Goal: Check status: Check status

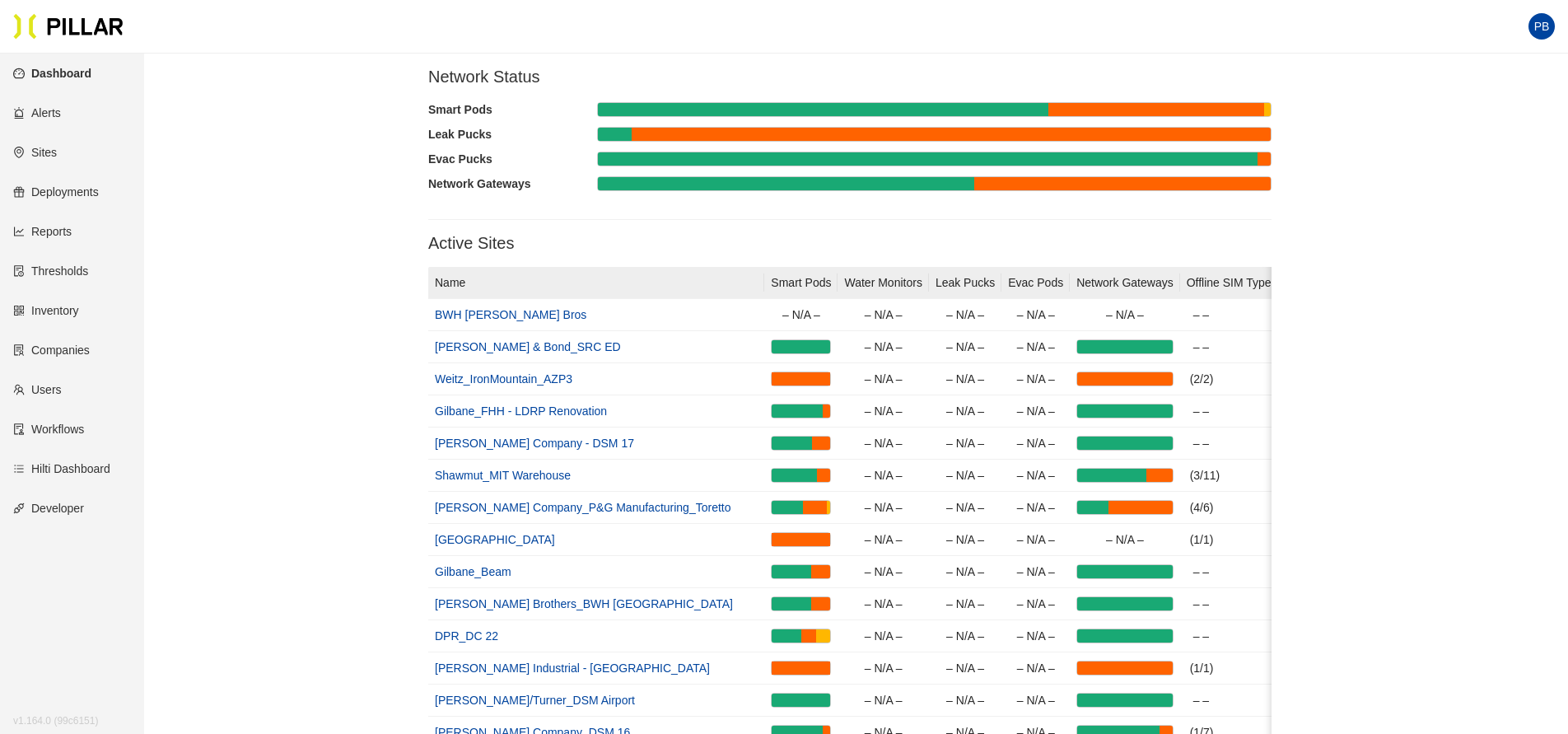
click at [51, 155] on link "Sites" at bounding box center [35, 153] width 43 height 13
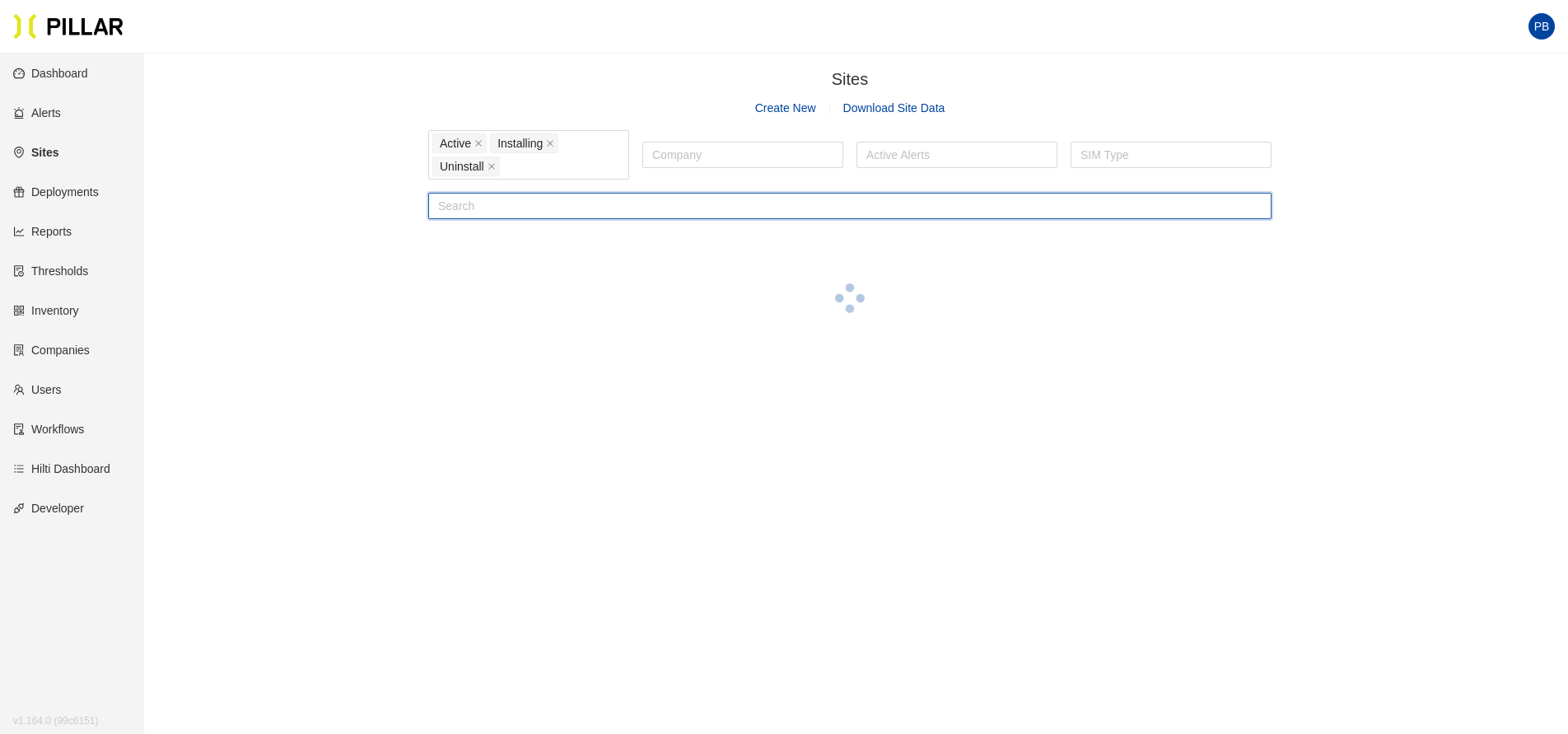
click at [461, 215] on input "text" at bounding box center [850, 206] width 844 height 27
type input "dsm"
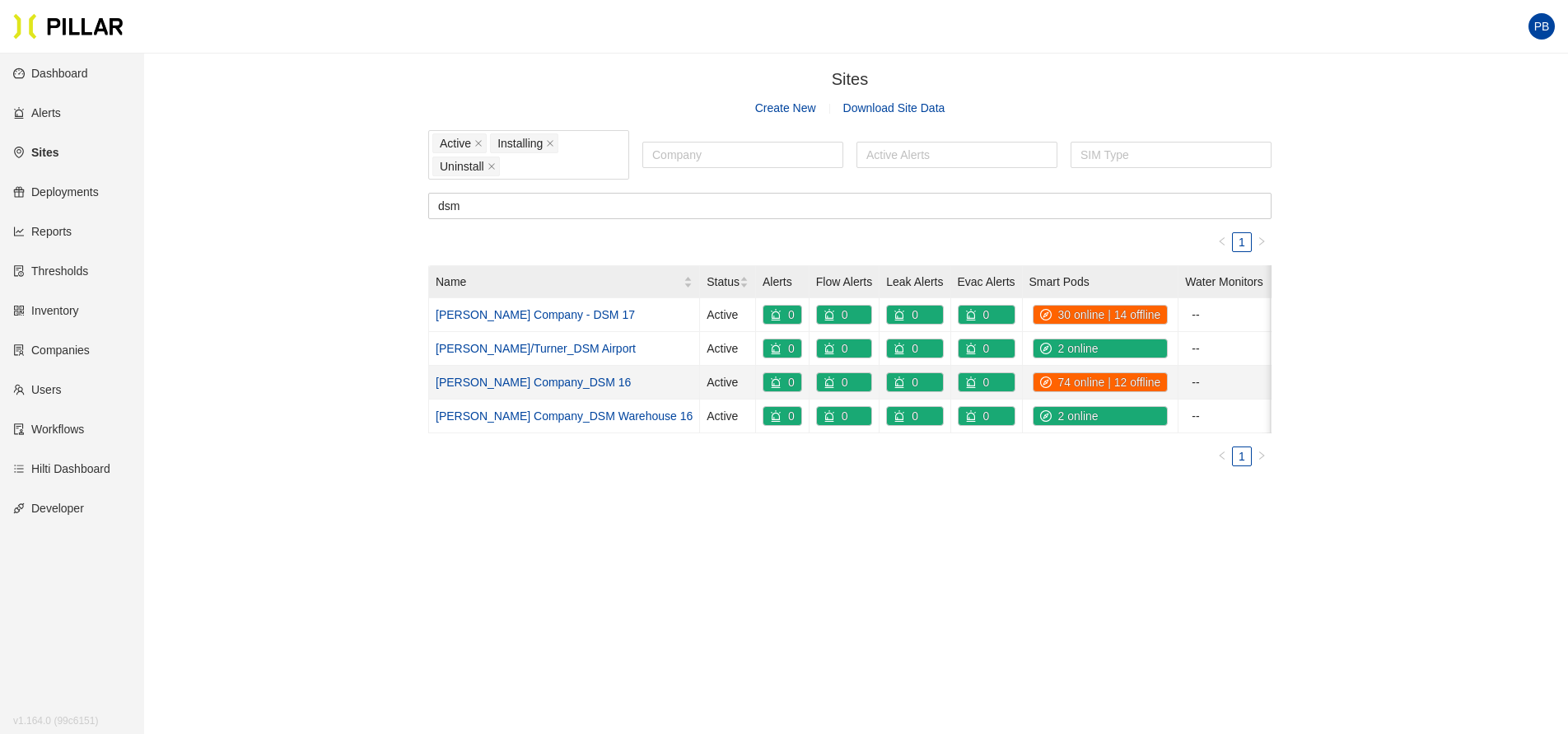
click at [522, 377] on link "[PERSON_NAME] Company_DSM 16" at bounding box center [533, 382] width 195 height 13
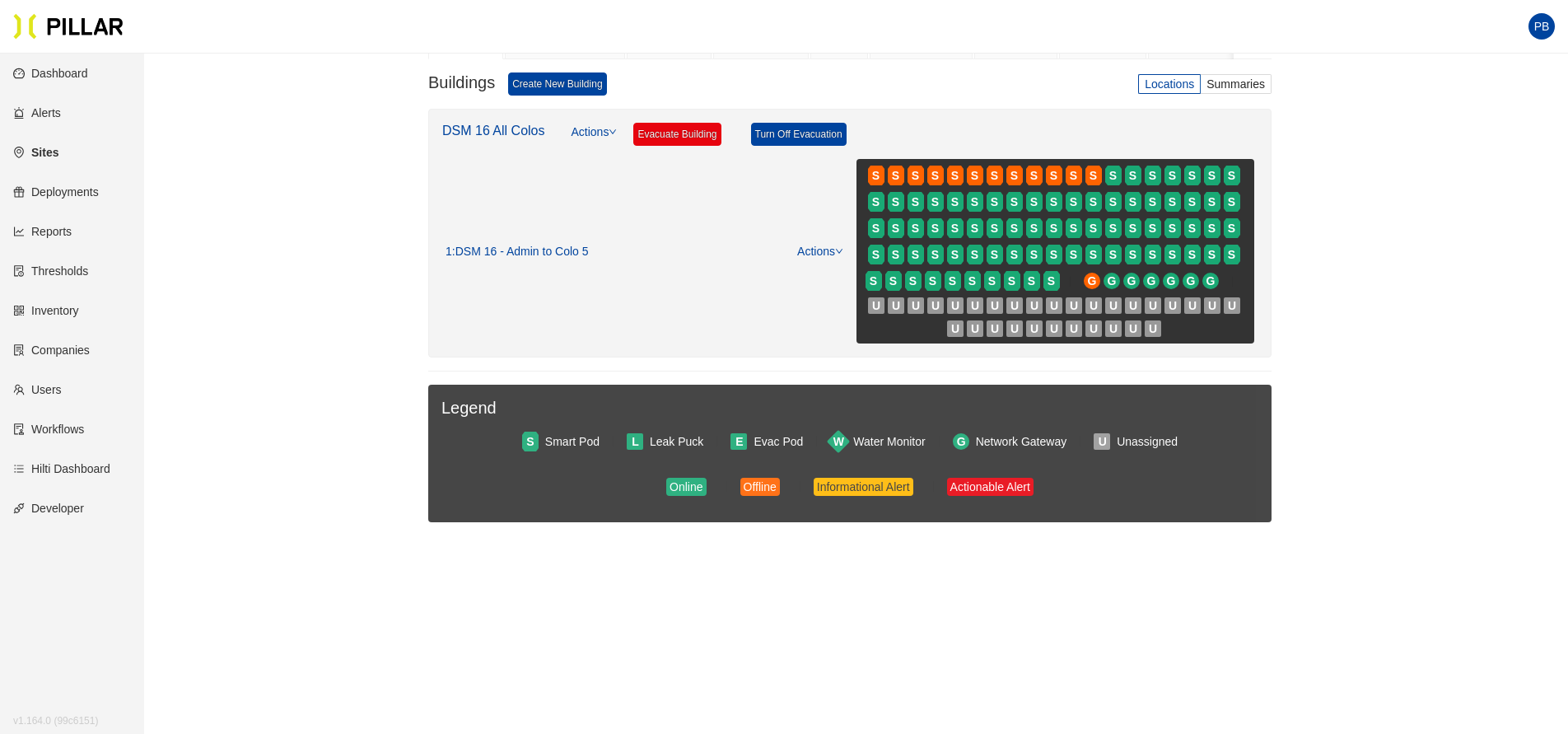
scroll to position [191, 0]
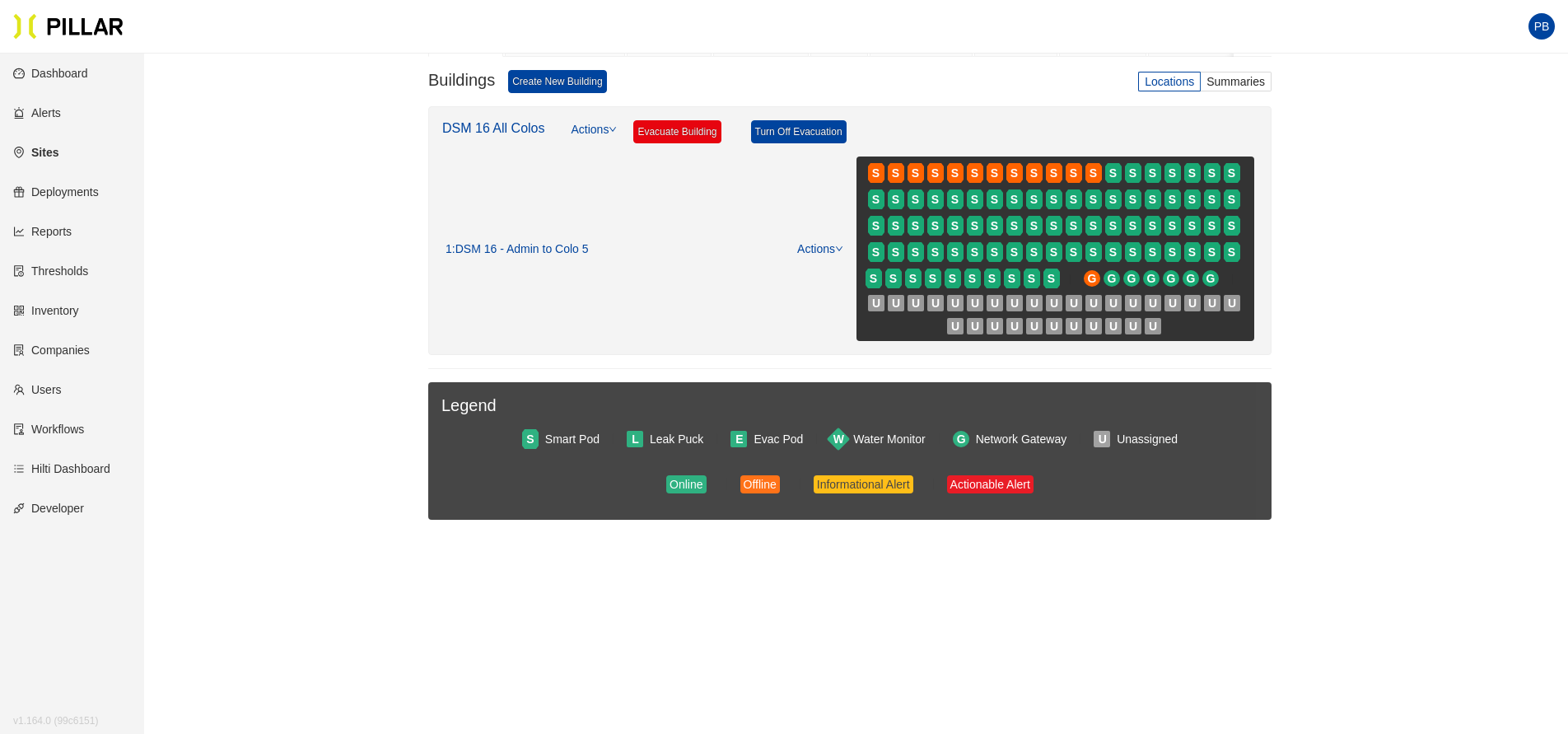
click at [61, 229] on link "Reports" at bounding box center [43, 231] width 58 height 13
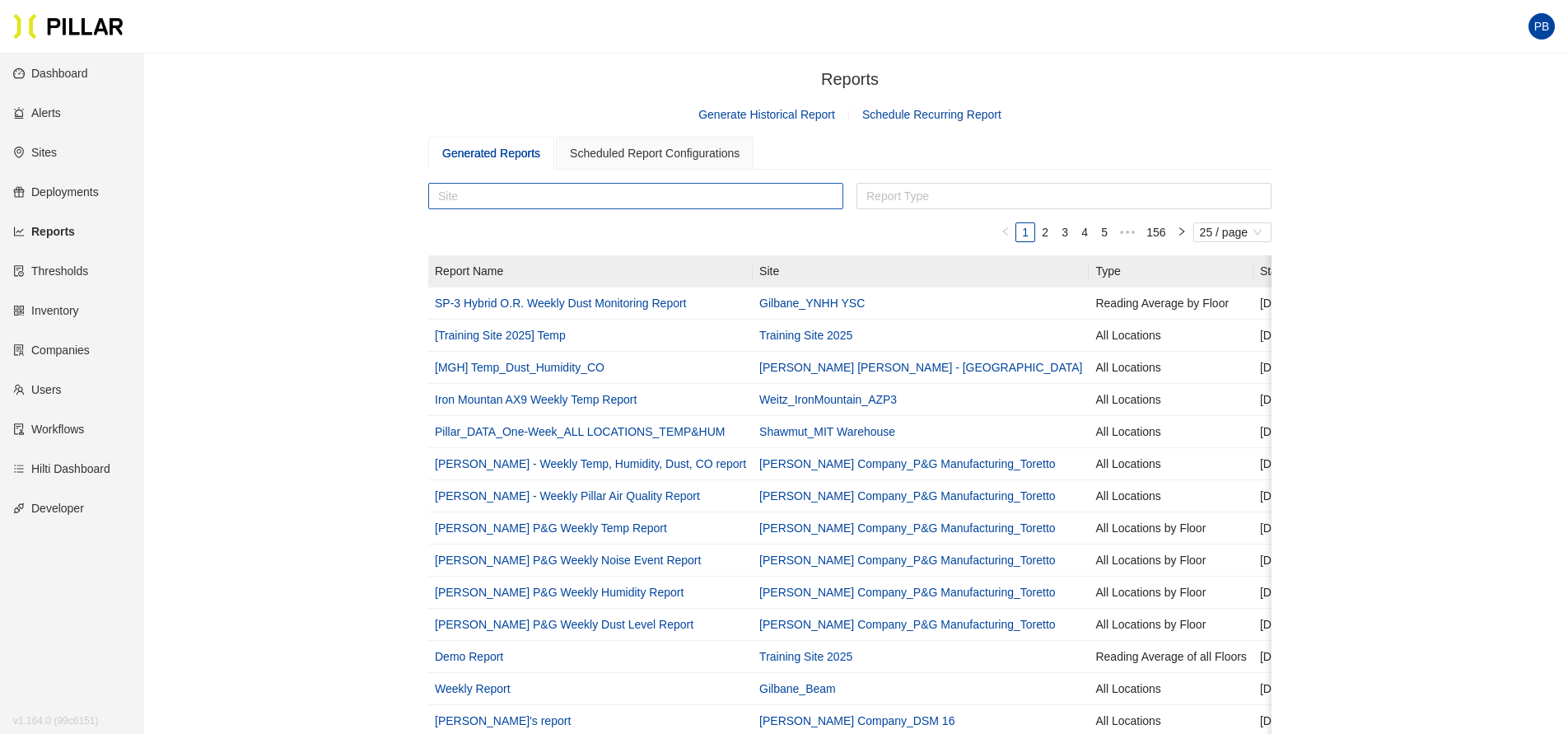
click at [531, 192] on div at bounding box center [635, 196] width 406 height 23
type input "dsm 16"
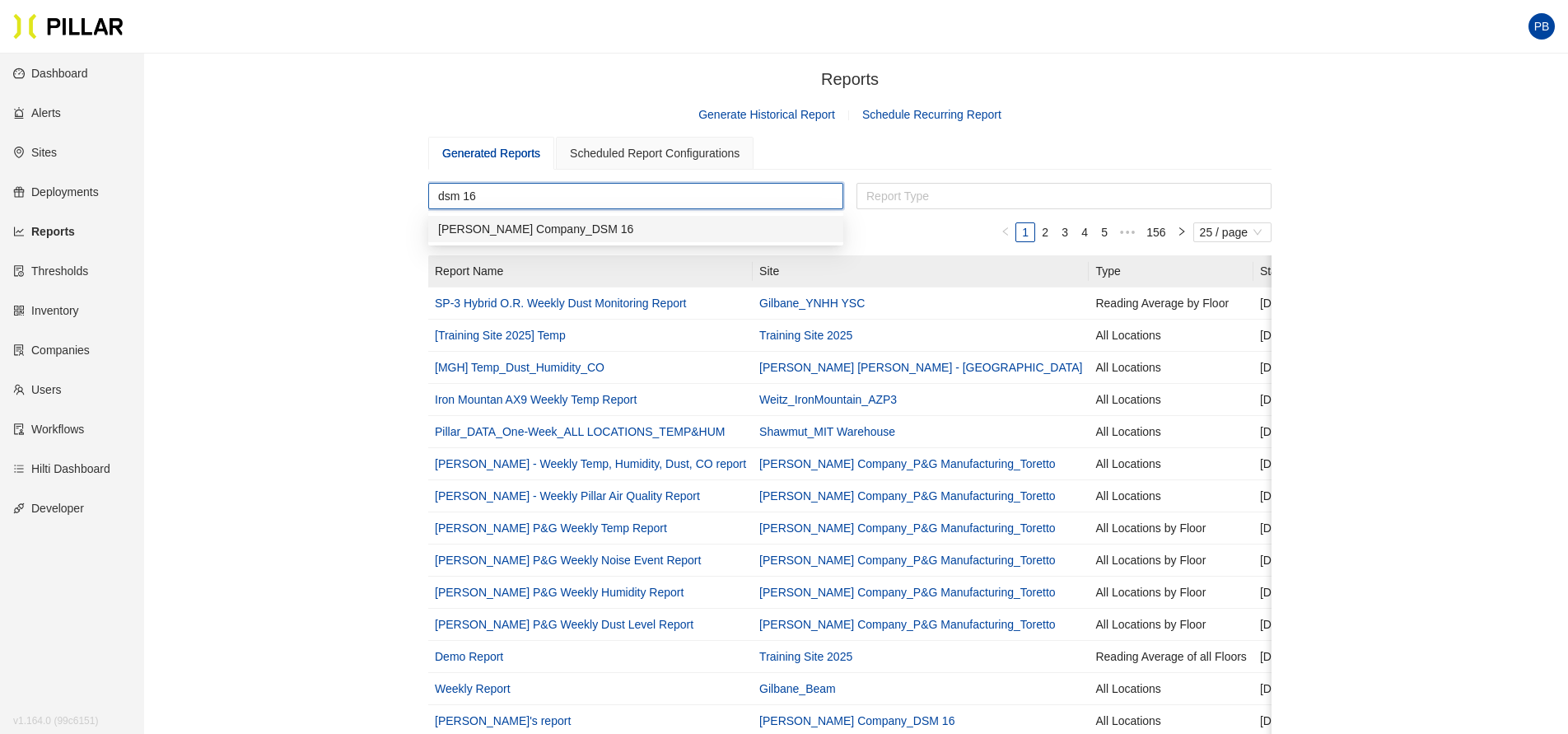
click at [542, 227] on div "[PERSON_NAME] Company_DSM 16" at bounding box center [636, 229] width 396 height 18
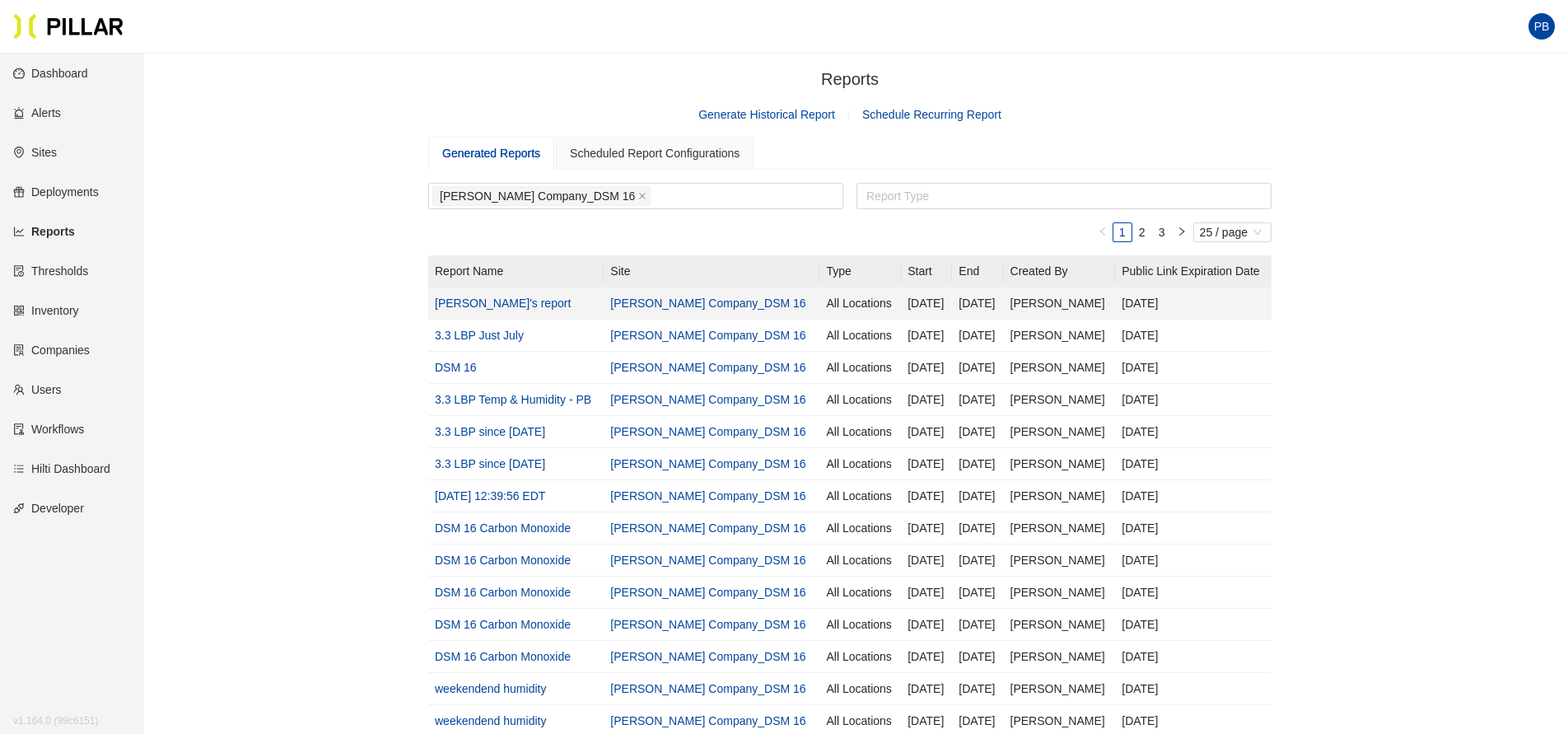
click at [486, 307] on link "Mark's report" at bounding box center [502, 303] width 136 height 13
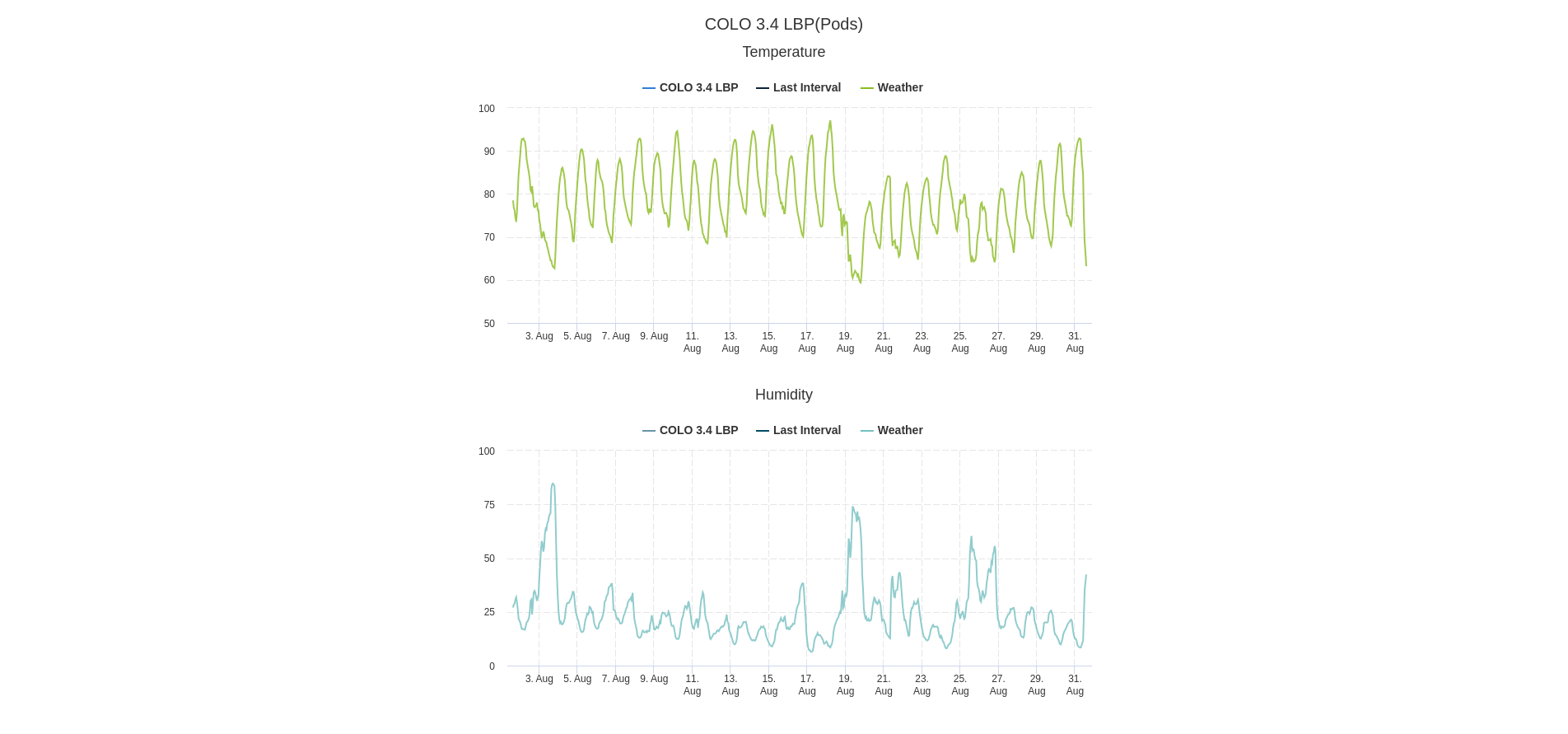
scroll to position [36408, 0]
click at [870, 426] on rect at bounding box center [784, 544] width 633 height 330
click at [895, 433] on tspan "Weather" at bounding box center [900, 429] width 46 height 13
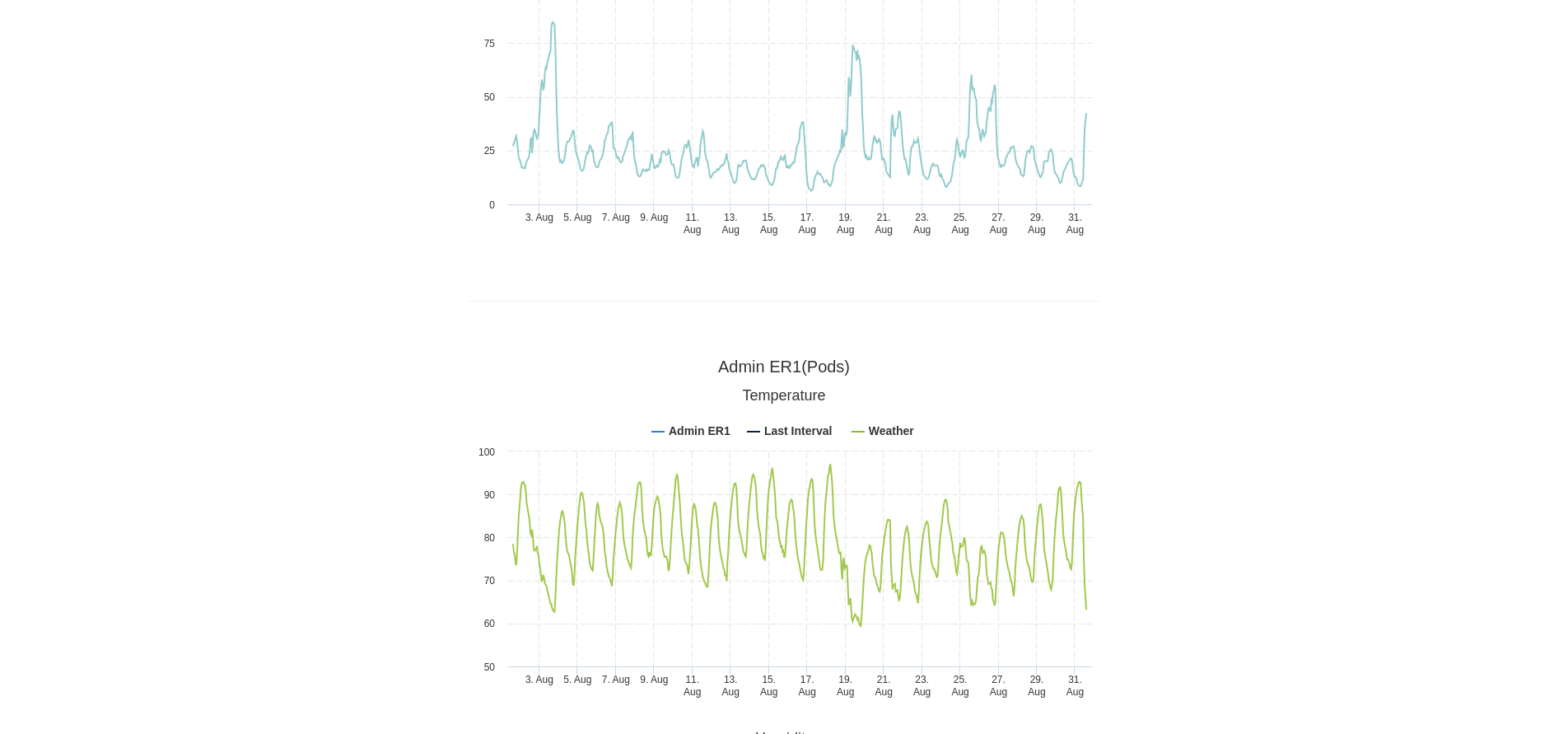
scroll to position [0, 0]
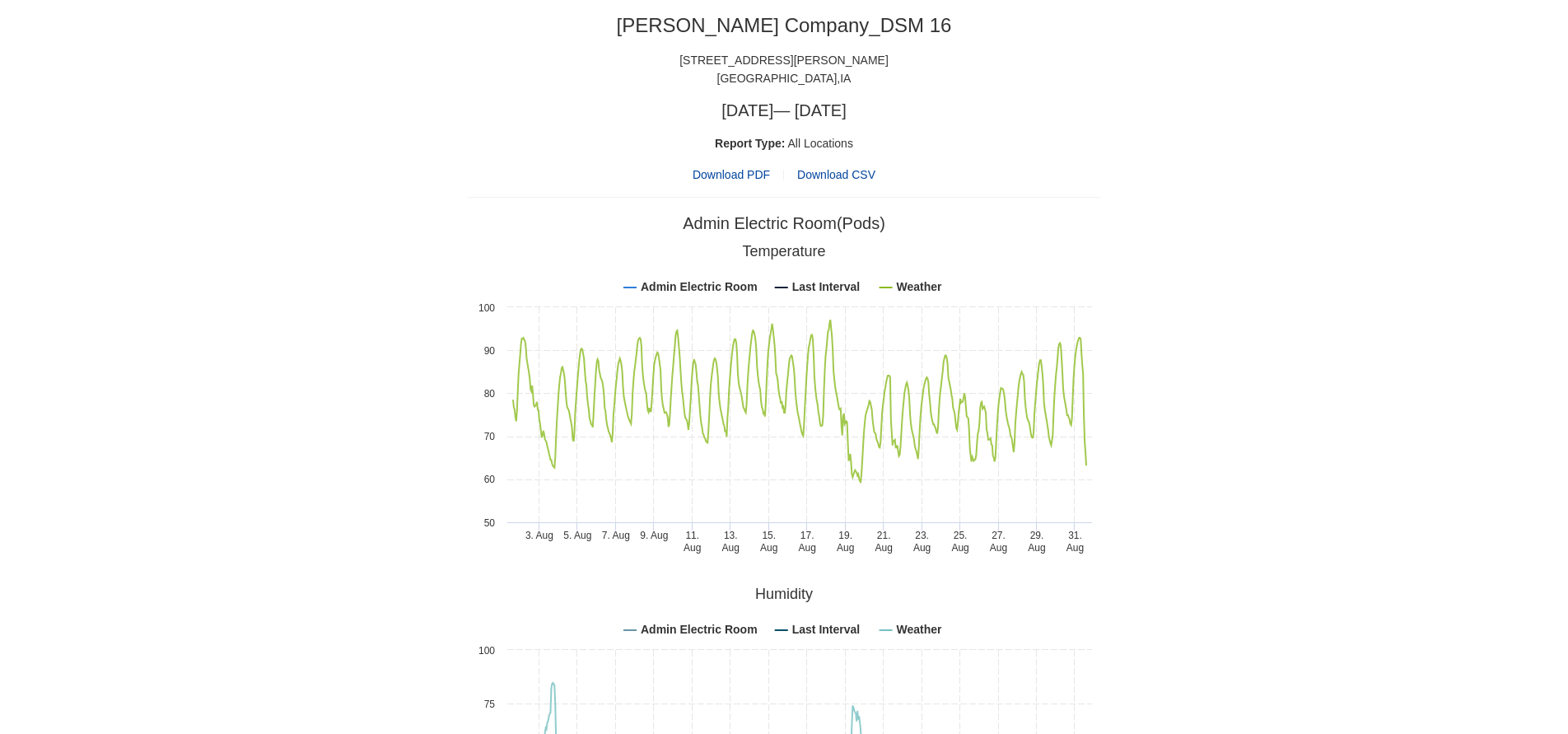
click at [837, 172] on span "Download CSV" at bounding box center [836, 175] width 78 height 13
